Goal: Information Seeking & Learning: Understand process/instructions

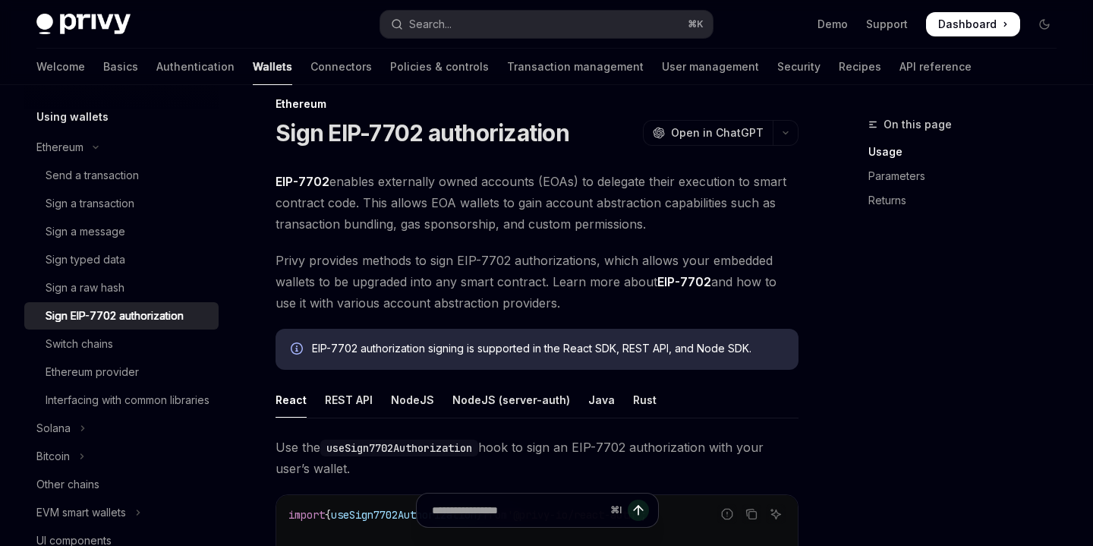
scroll to position [29, 0]
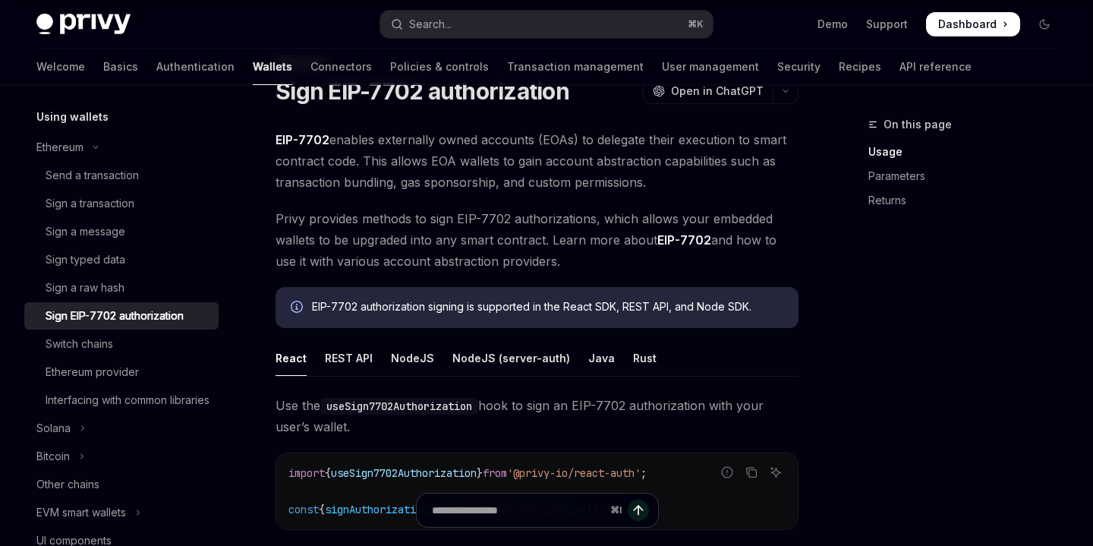
scroll to position [61, 0]
click at [429, 362] on ul "React REST API NodeJS NodeJS (server-auth) Java Rust" at bounding box center [537, 360] width 523 height 36
click at [349, 357] on div "REST API" at bounding box center [349, 360] width 48 height 36
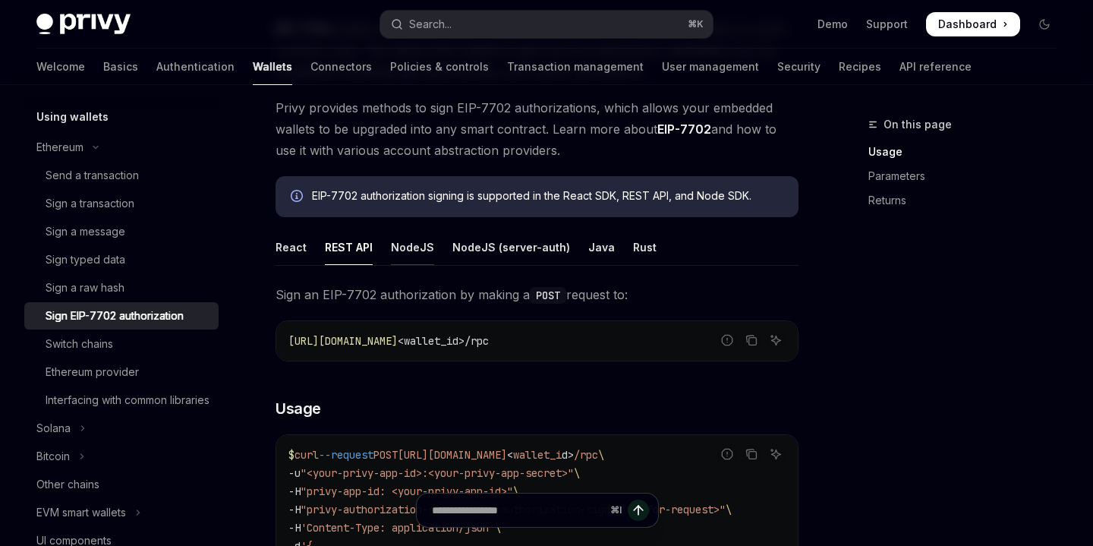
scroll to position [191, 0]
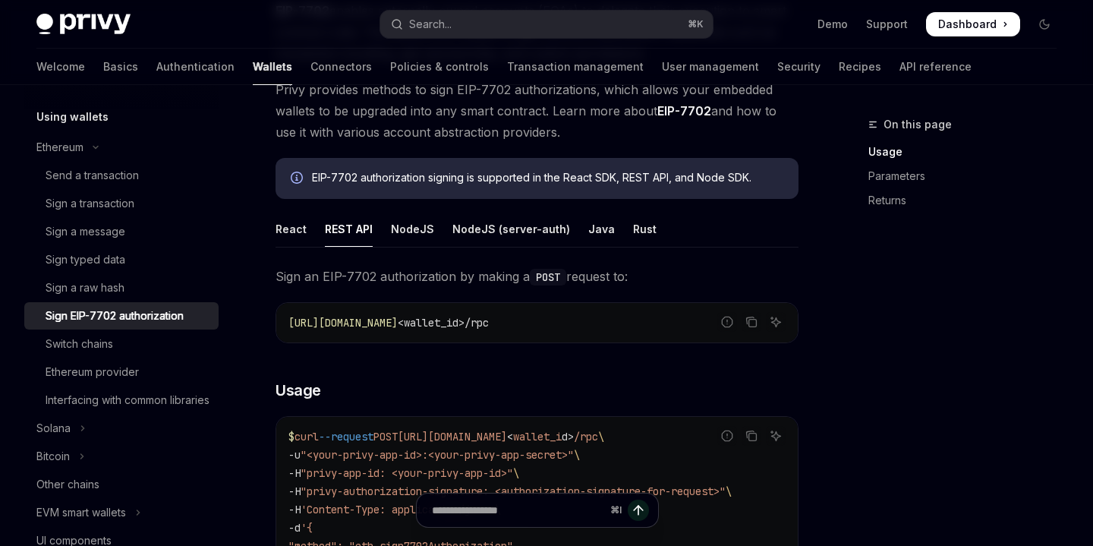
click at [443, 225] on ul "React REST API NodeJS NodeJS (server-auth) Java Rust" at bounding box center [537, 229] width 523 height 36
click at [419, 231] on div "NodeJS" at bounding box center [412, 229] width 43 height 36
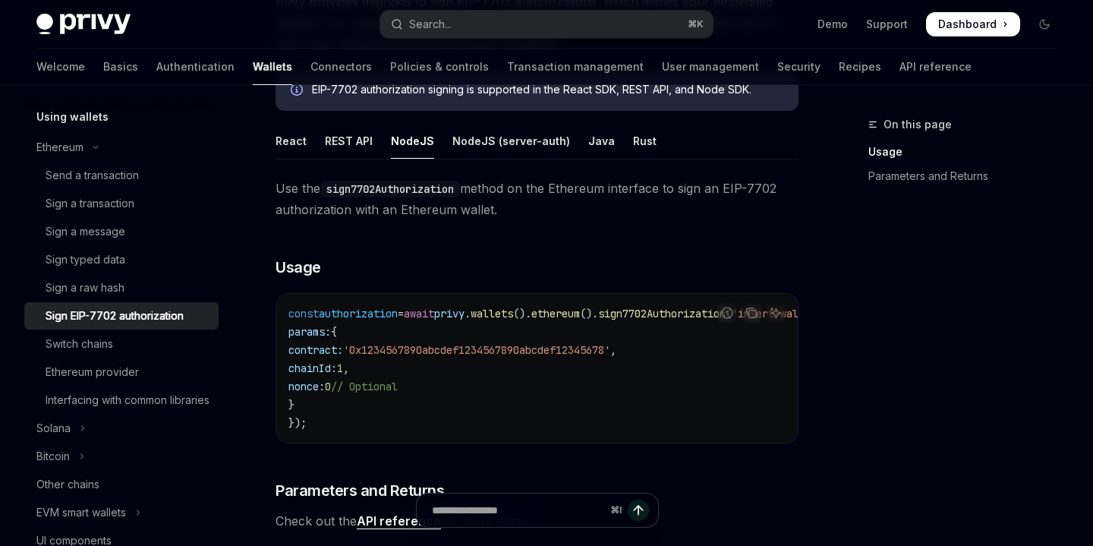
scroll to position [286, 0]
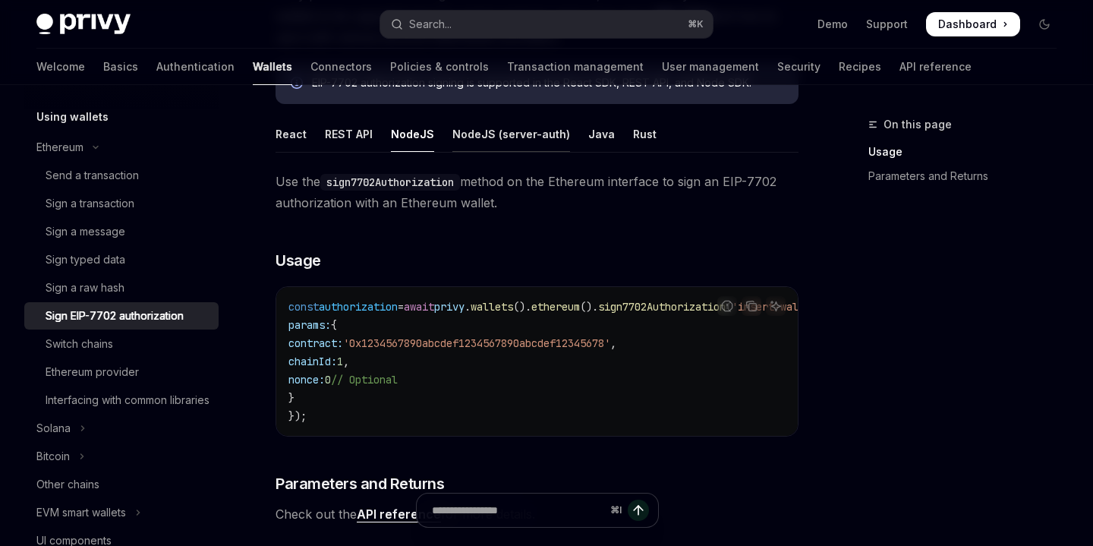
click at [491, 137] on div "NodeJS (server-auth)" at bounding box center [511, 134] width 118 height 36
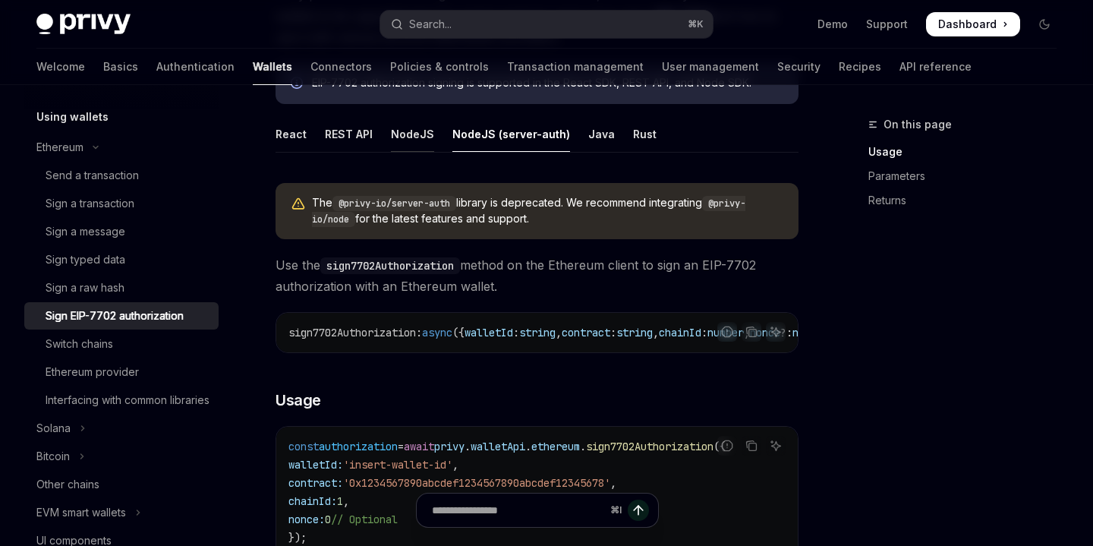
click at [423, 135] on div "NodeJS" at bounding box center [412, 134] width 43 height 36
type textarea "*"
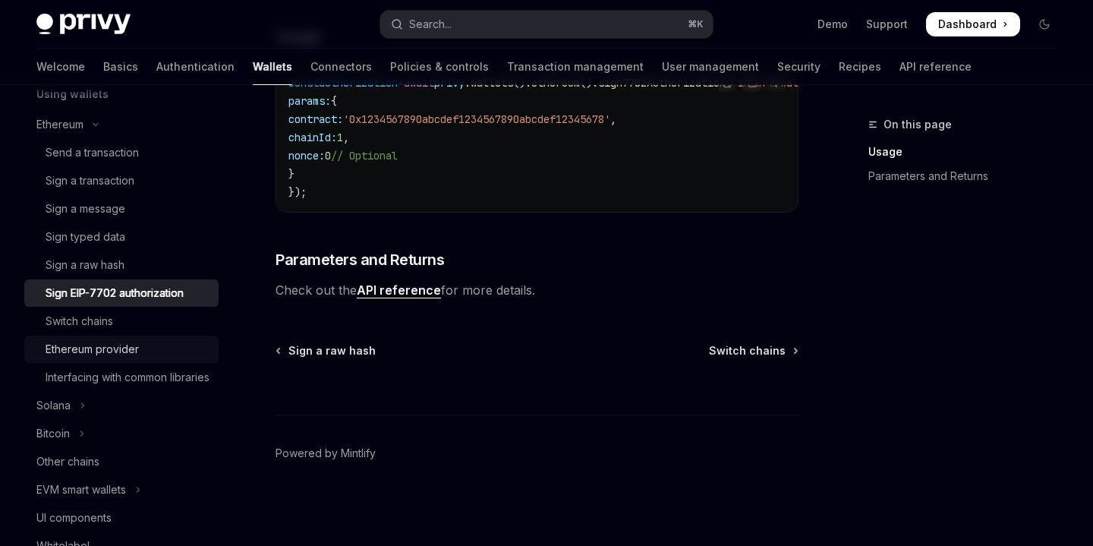
scroll to position [408, 0]
